Goal: Information Seeking & Learning: Learn about a topic

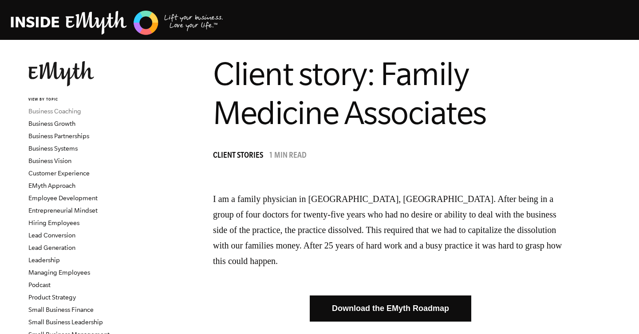
click at [51, 110] on link "Business Coaching" at bounding box center [54, 111] width 53 height 7
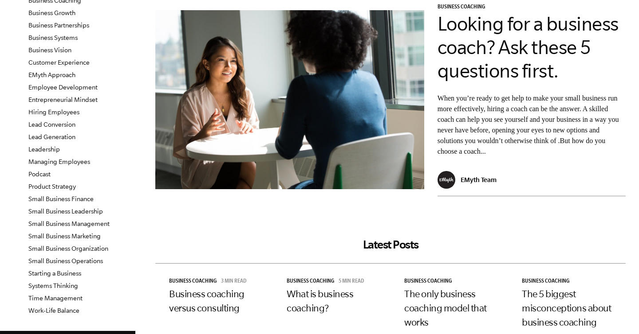
scroll to position [110, 0]
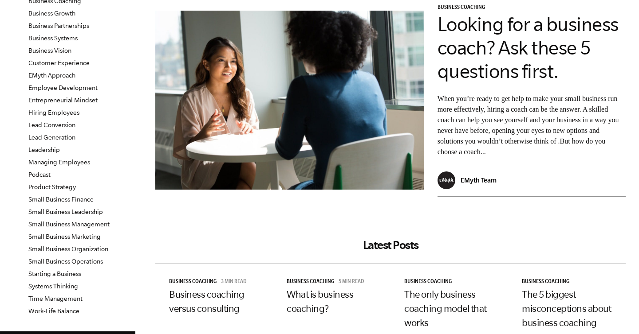
click at [515, 126] on p "When you’re ready to get help to make your small business run more effectively,…" at bounding box center [531, 126] width 188 height 64
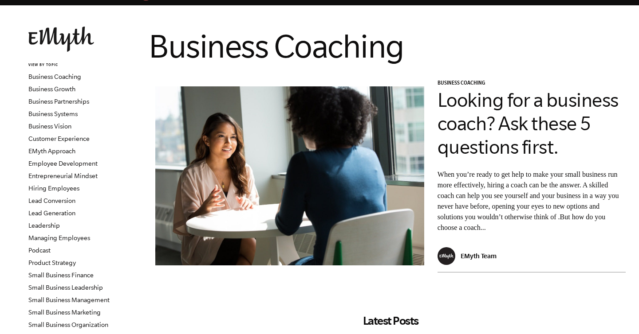
scroll to position [30, 0]
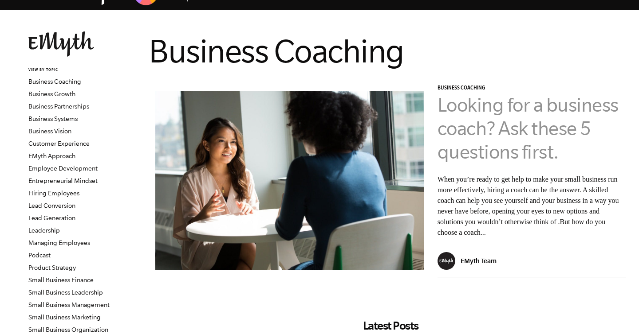
click at [505, 130] on link "Looking for a business coach? Ask these 5 questions first." at bounding box center [527, 128] width 181 height 69
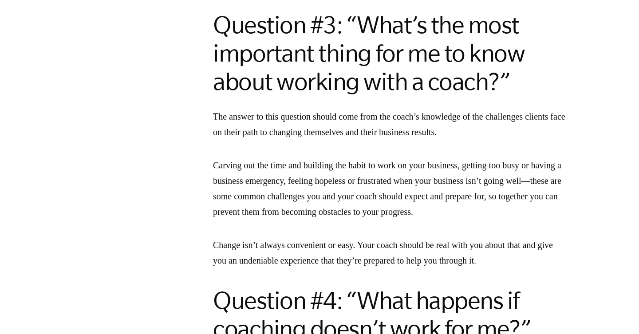
scroll to position [1898, 0]
